Goal: Task Accomplishment & Management: Manage account settings

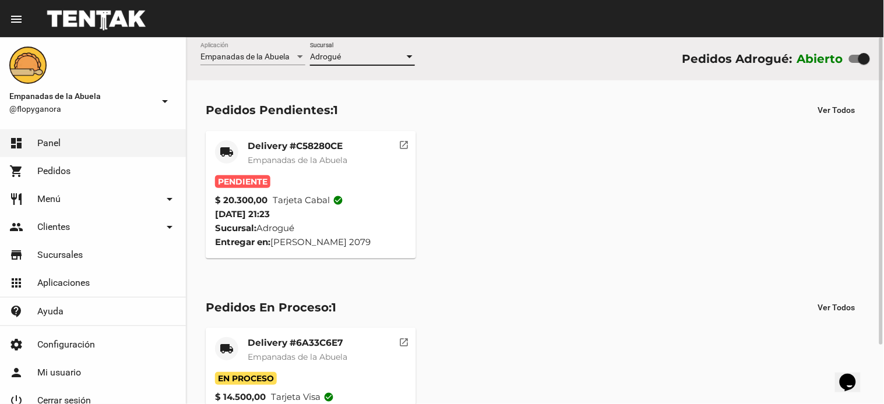
click at [407, 140] on mat-icon "open_in_new" at bounding box center [404, 143] width 10 height 10
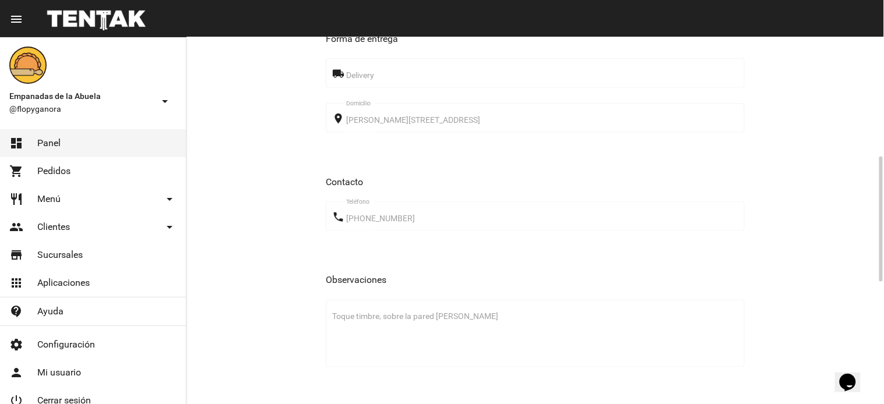
scroll to position [706, 0]
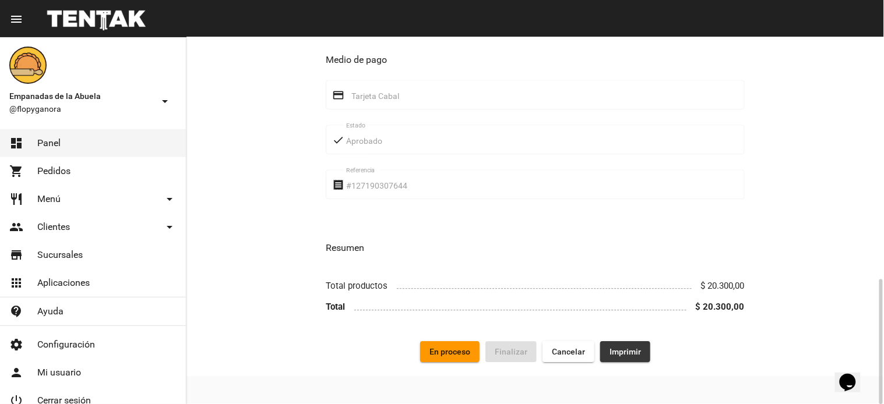
click at [617, 357] on button "Imprimir" at bounding box center [625, 351] width 50 height 21
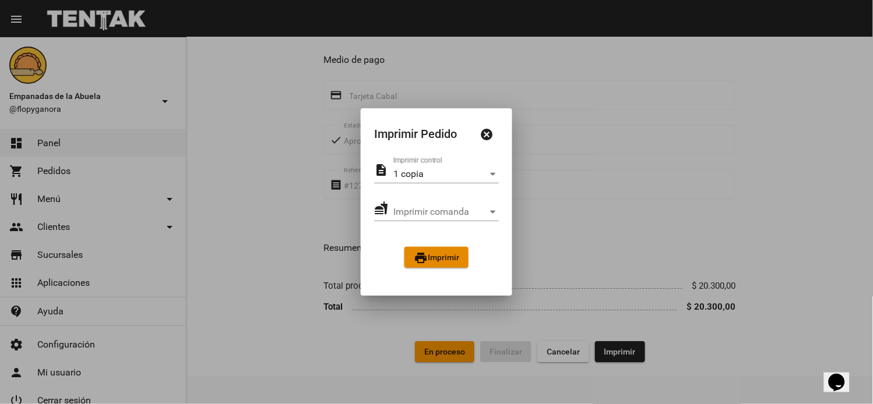
click at [455, 265] on button "print Imprimir" at bounding box center [436, 257] width 64 height 21
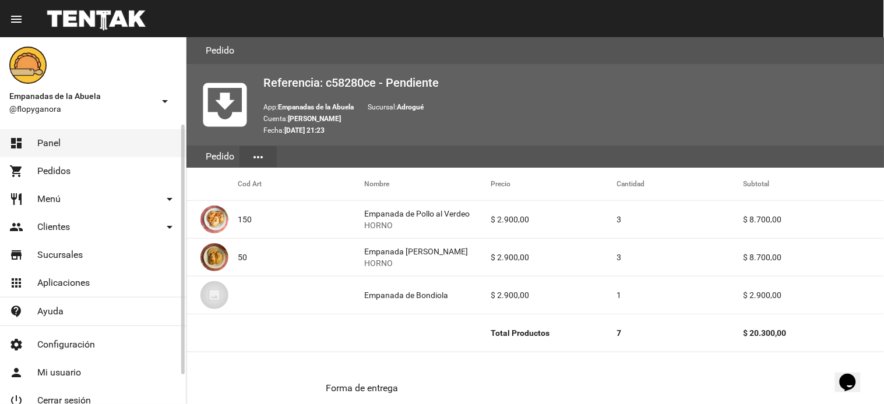
click at [54, 148] on span "Panel" at bounding box center [48, 143] width 23 height 12
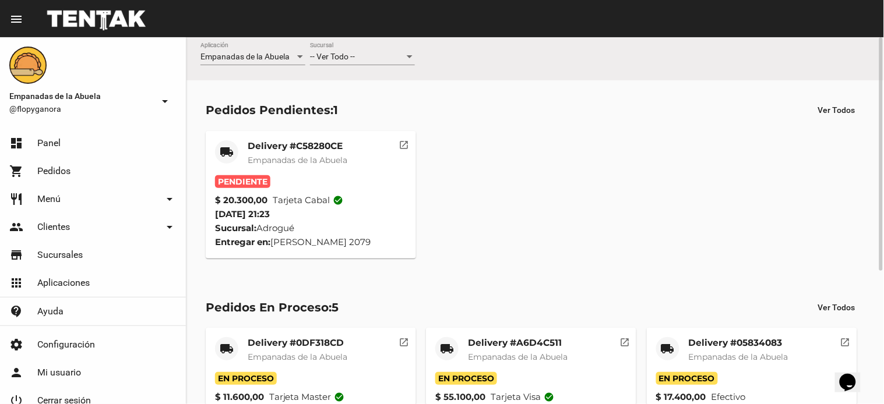
click at [403, 142] on mat-icon "open_in_new" at bounding box center [404, 143] width 10 height 10
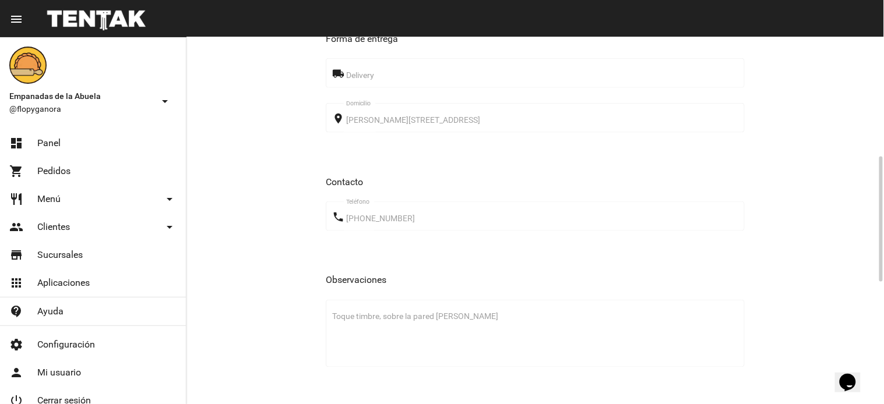
scroll to position [706, 0]
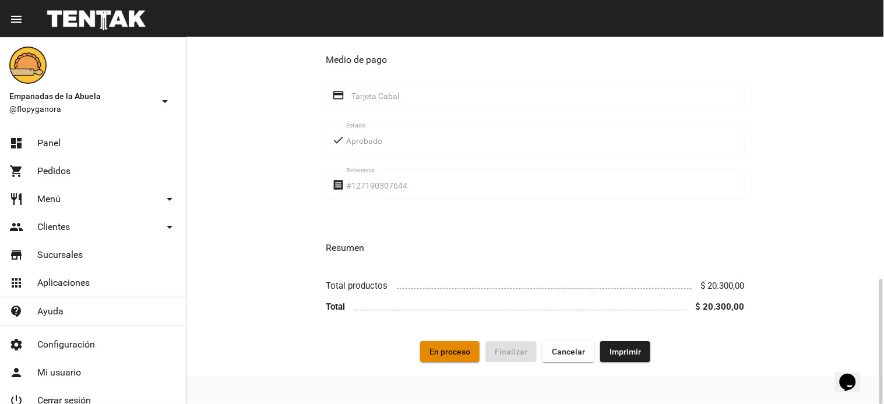
click at [437, 355] on span "En proceso" at bounding box center [449, 351] width 41 height 9
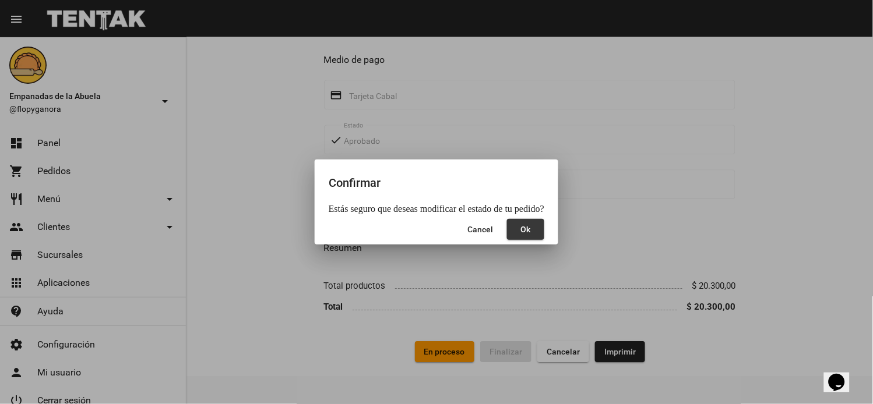
click at [523, 234] on button "Ok" at bounding box center [525, 229] width 37 height 21
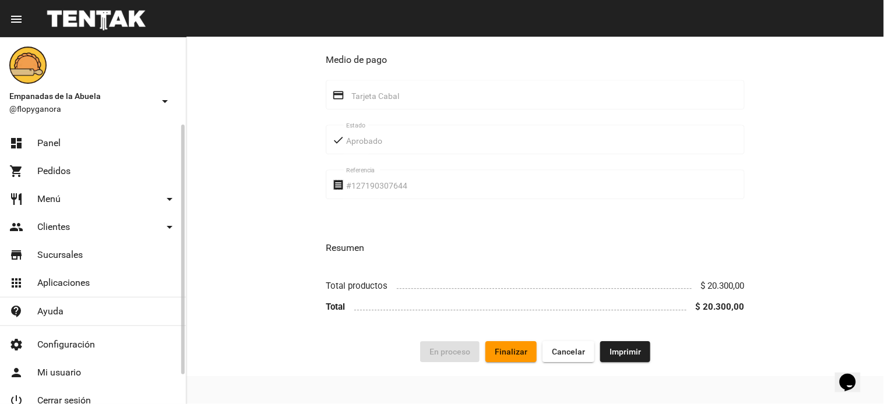
click at [94, 144] on link "dashboard Panel" at bounding box center [93, 143] width 186 height 28
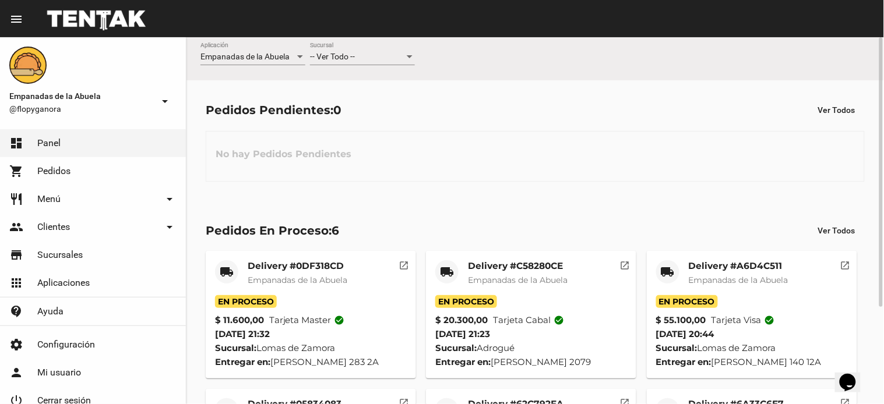
click at [397, 51] on div "-- Ver Todo -- Sucursal" at bounding box center [362, 54] width 105 height 23
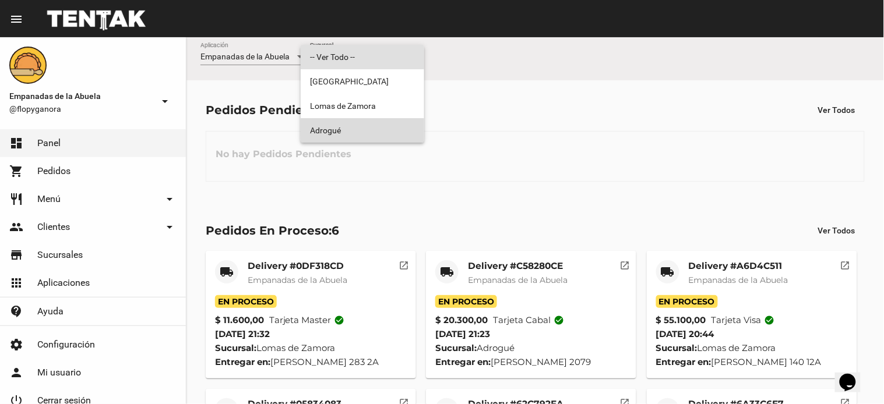
click at [380, 135] on span "Adrogué" at bounding box center [362, 130] width 105 height 24
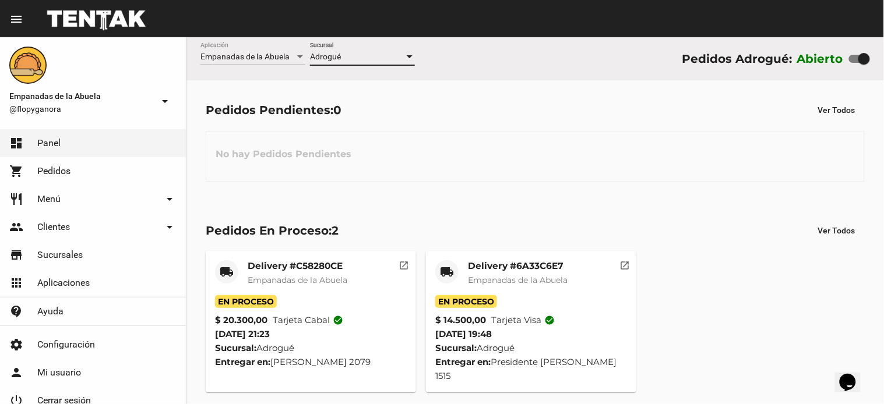
click at [517, 265] on mat-card-title "Delivery #6A33C6E7" at bounding box center [518, 266] width 100 height 12
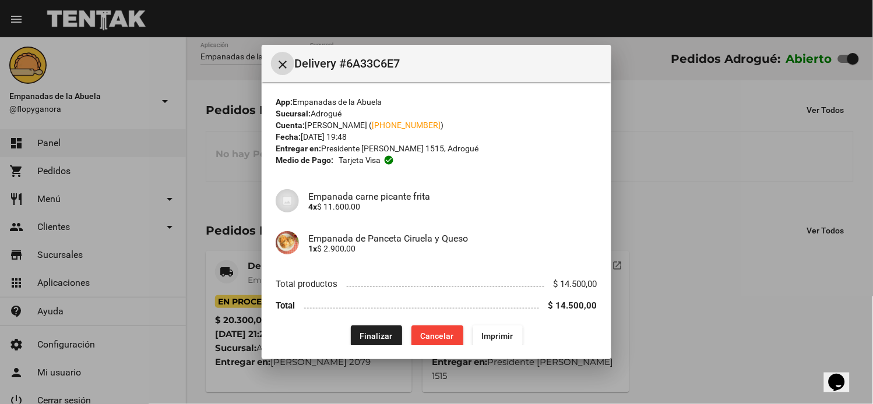
click at [383, 333] on span "Finalizar" at bounding box center [376, 335] width 33 height 9
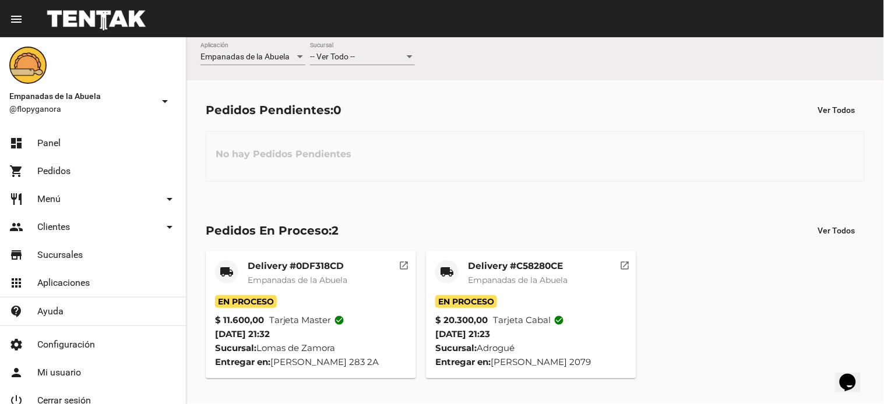
click at [334, 62] on div "-- Ver Todo -- Sucursal" at bounding box center [362, 54] width 105 height 23
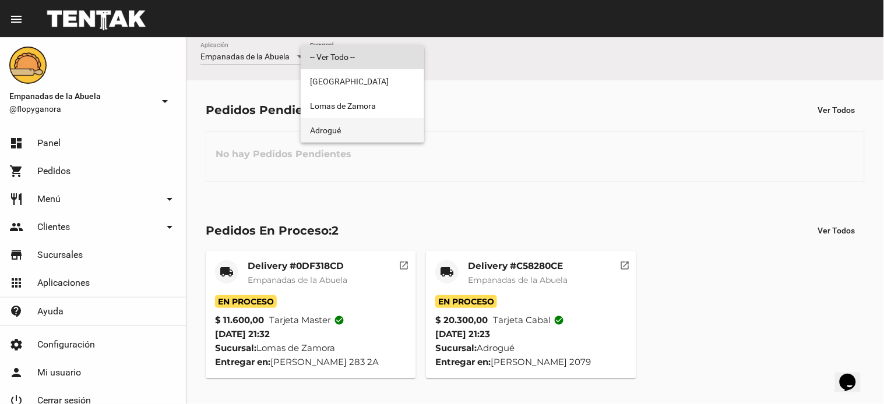
click at [345, 136] on span "Adrogué" at bounding box center [362, 130] width 105 height 24
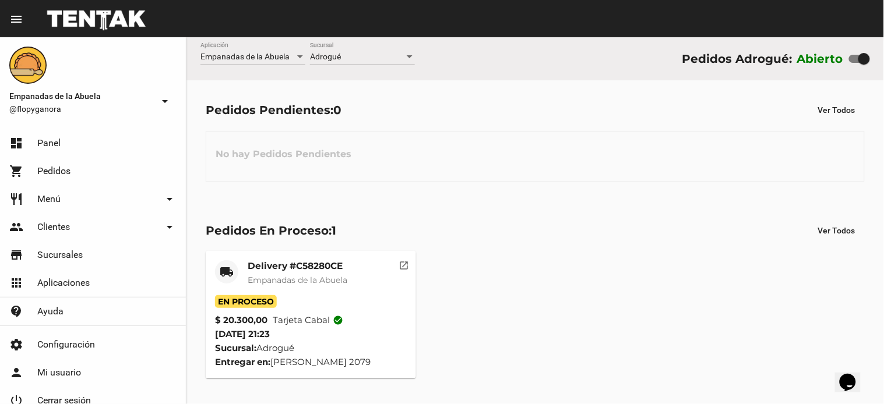
click at [321, 234] on div "Pedidos En Proceso: 1" at bounding box center [271, 230] width 130 height 19
click at [322, 268] on mat-card-title "Delivery #C58280CE" at bounding box center [298, 266] width 100 height 12
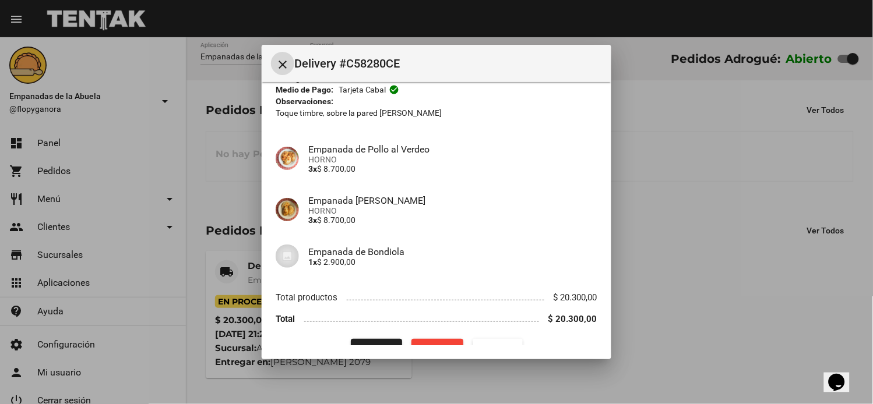
scroll to position [94, 0]
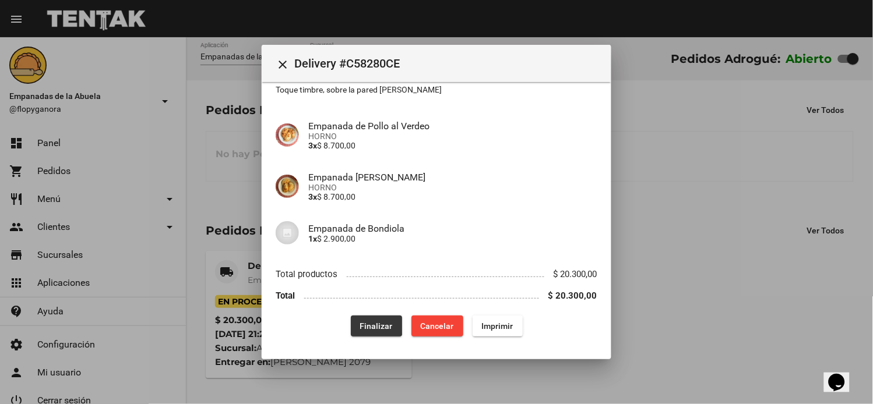
click at [370, 324] on span "Finalizar" at bounding box center [376, 326] width 33 height 9
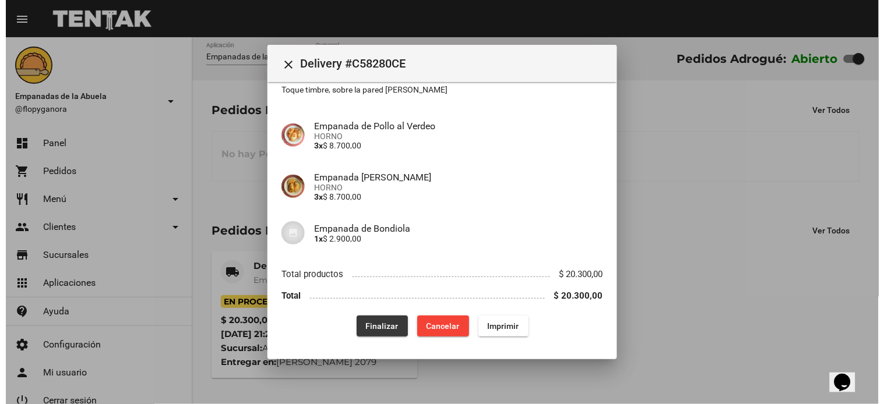
scroll to position [0, 0]
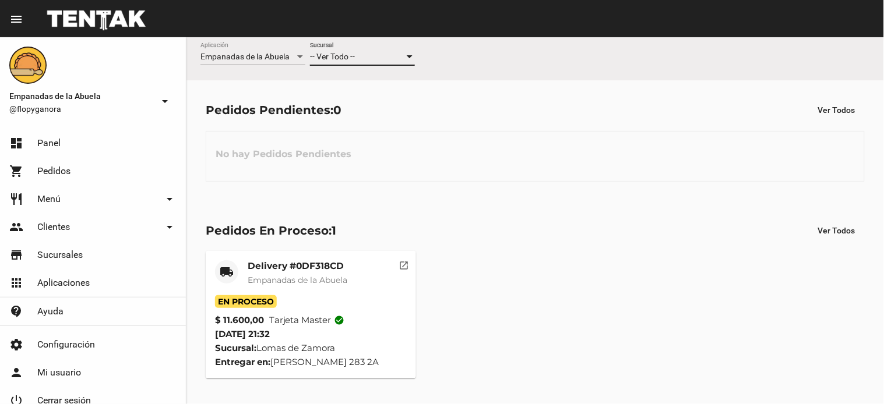
click at [395, 60] on div "-- Ver Todo --" at bounding box center [357, 56] width 94 height 9
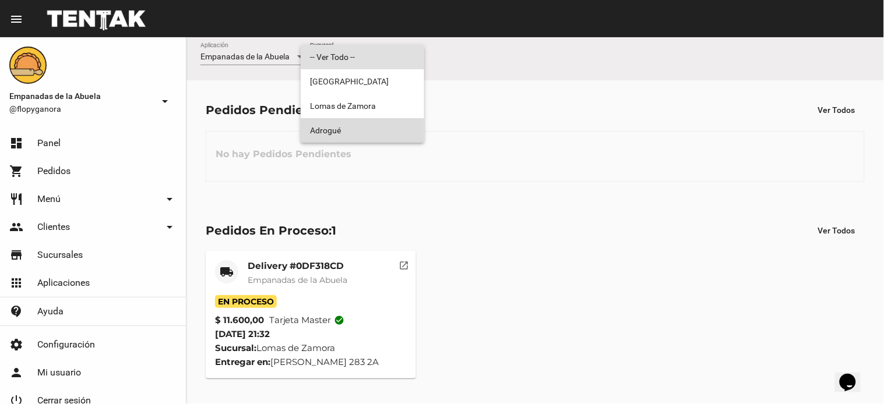
click at [383, 125] on span "Adrogué" at bounding box center [362, 130] width 105 height 24
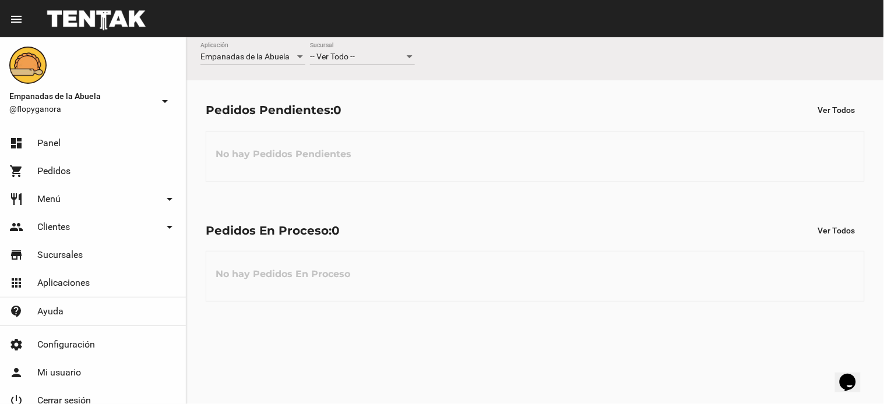
click at [384, 57] on div "-- Ver Todo --" at bounding box center [357, 56] width 94 height 9
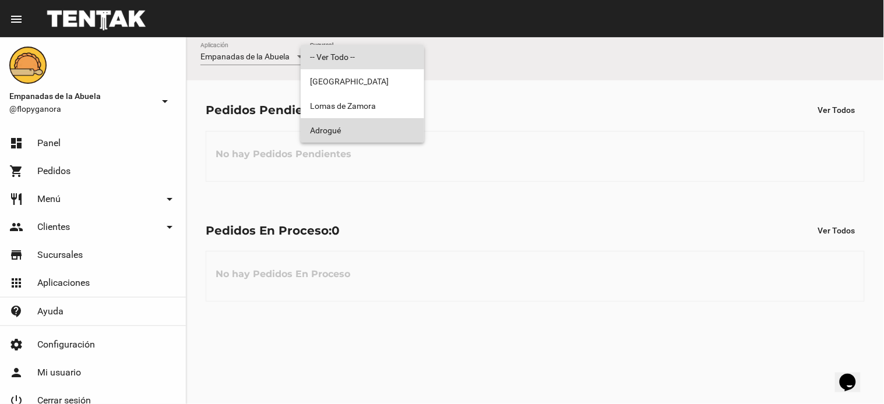
click at [387, 129] on span "Adrogué" at bounding box center [362, 130] width 105 height 24
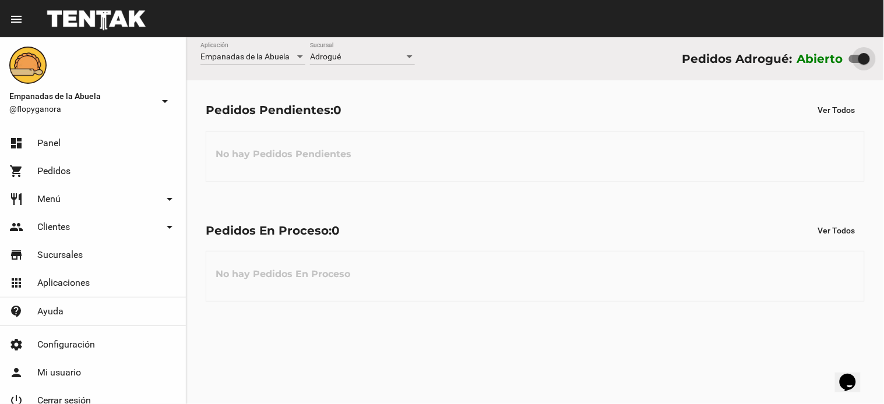
click at [857, 55] on div at bounding box center [859, 59] width 21 height 8
click at [855, 63] on input "checkbox" at bounding box center [854, 63] width 1 height 1
checkbox input "false"
